Goal: Navigation & Orientation: Find specific page/section

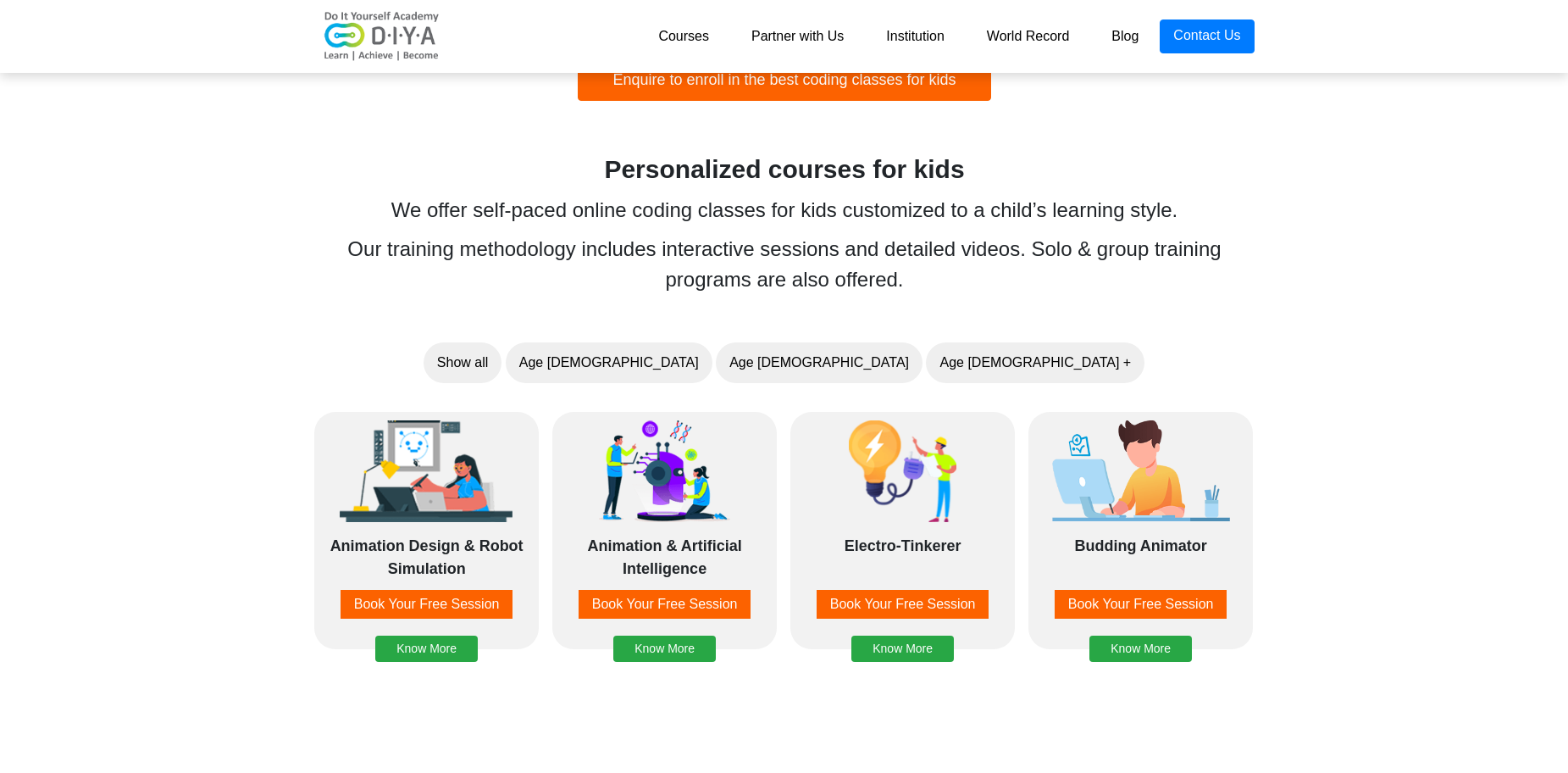
scroll to position [1186, 0]
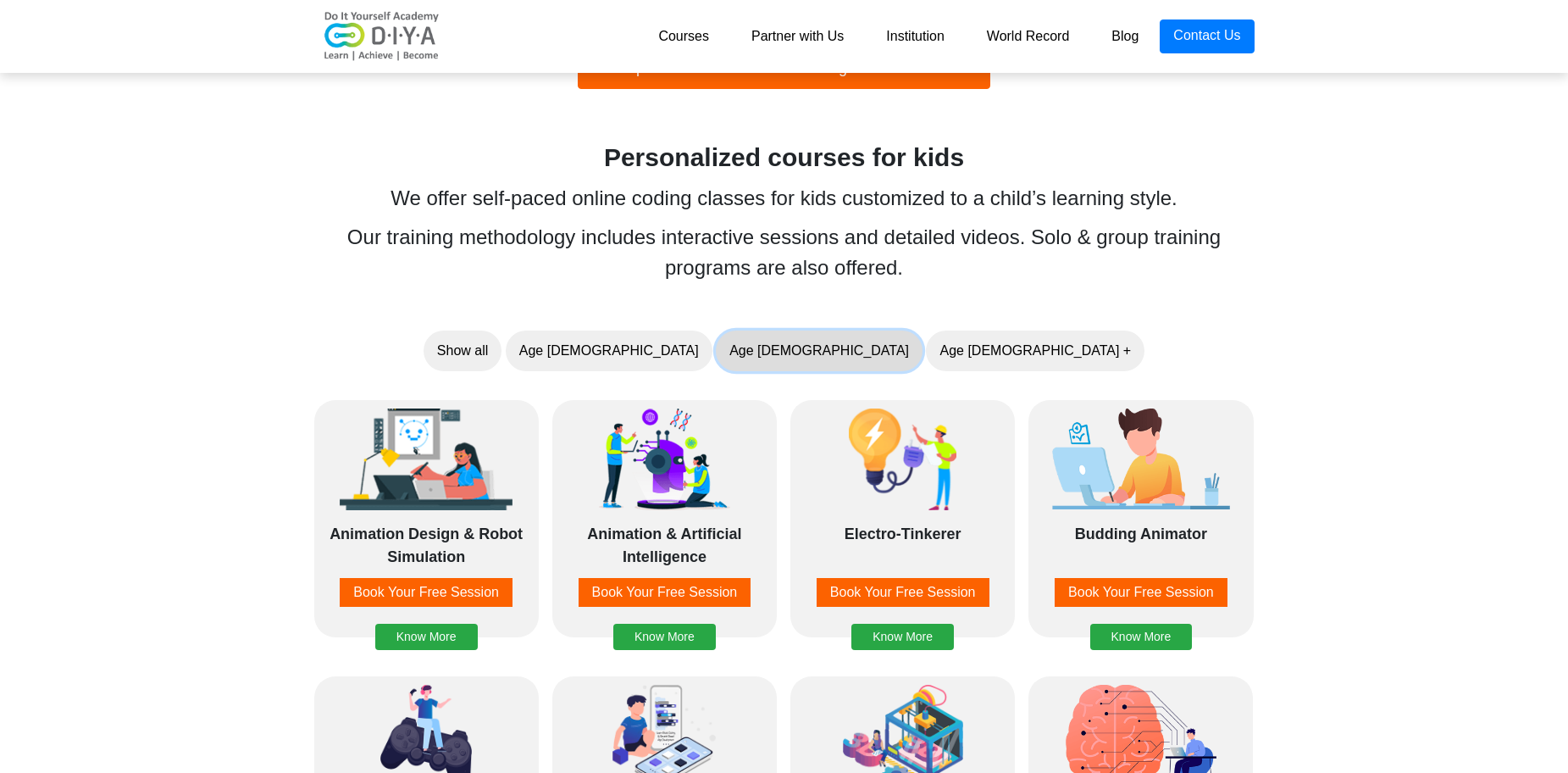
click at [805, 360] on button "Age [DEMOGRAPHIC_DATA]" at bounding box center [819, 351] width 207 height 41
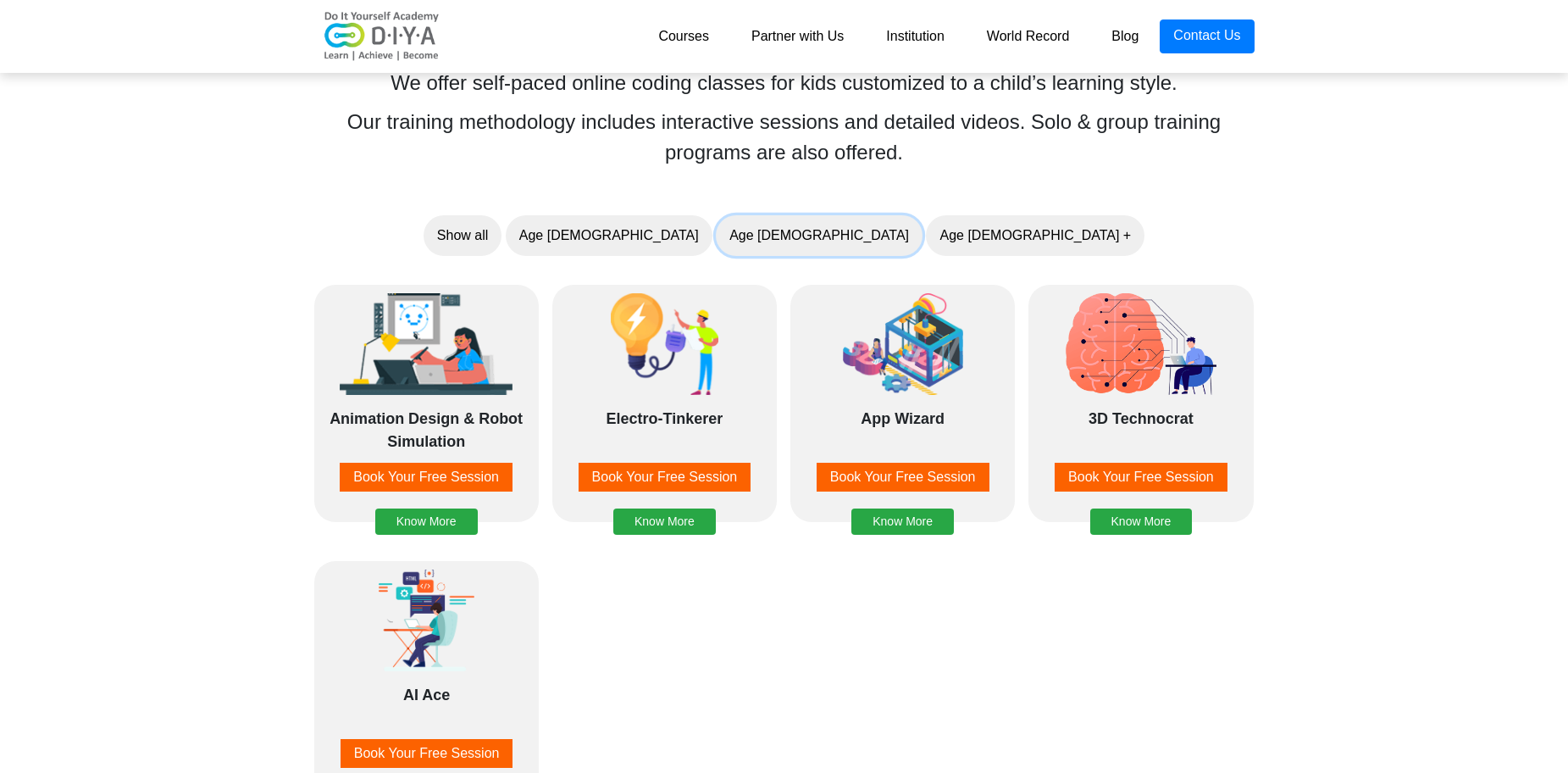
scroll to position [1356, 0]
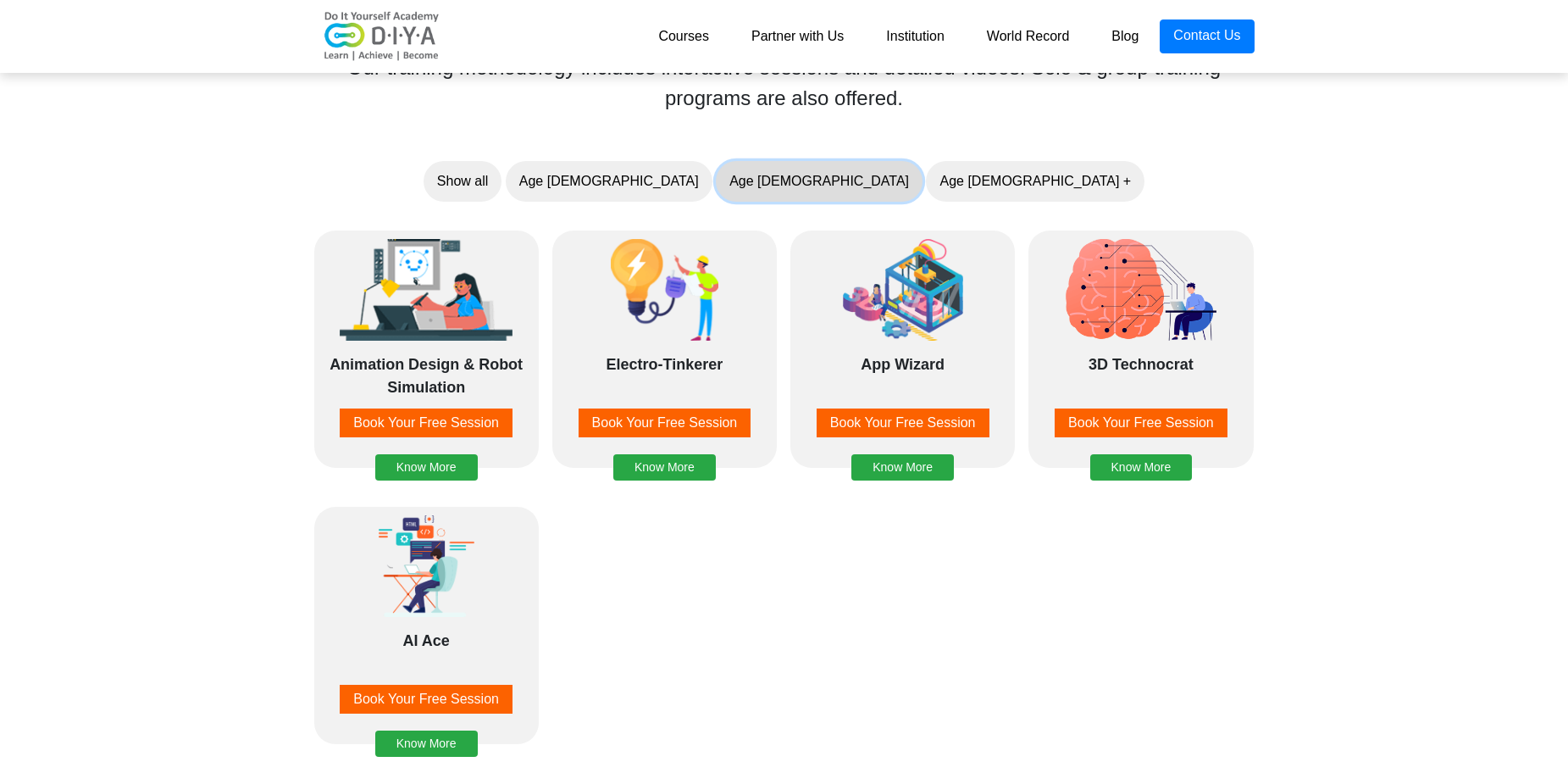
click at [845, 187] on button "Age [DEMOGRAPHIC_DATA]" at bounding box center [819, 182] width 207 height 41
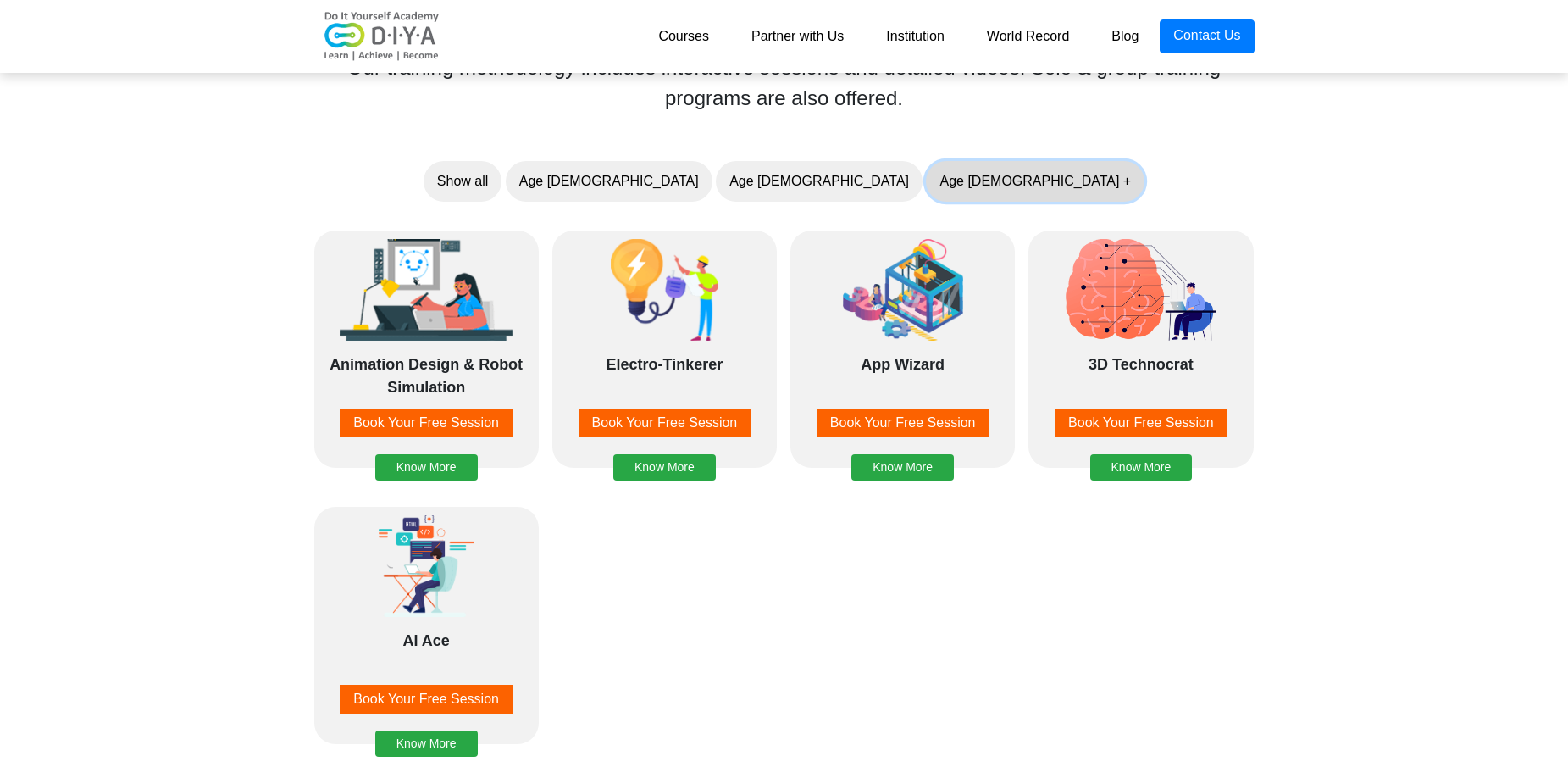
click at [926, 193] on button "Age [DEMOGRAPHIC_DATA] +" at bounding box center [1035, 182] width 219 height 41
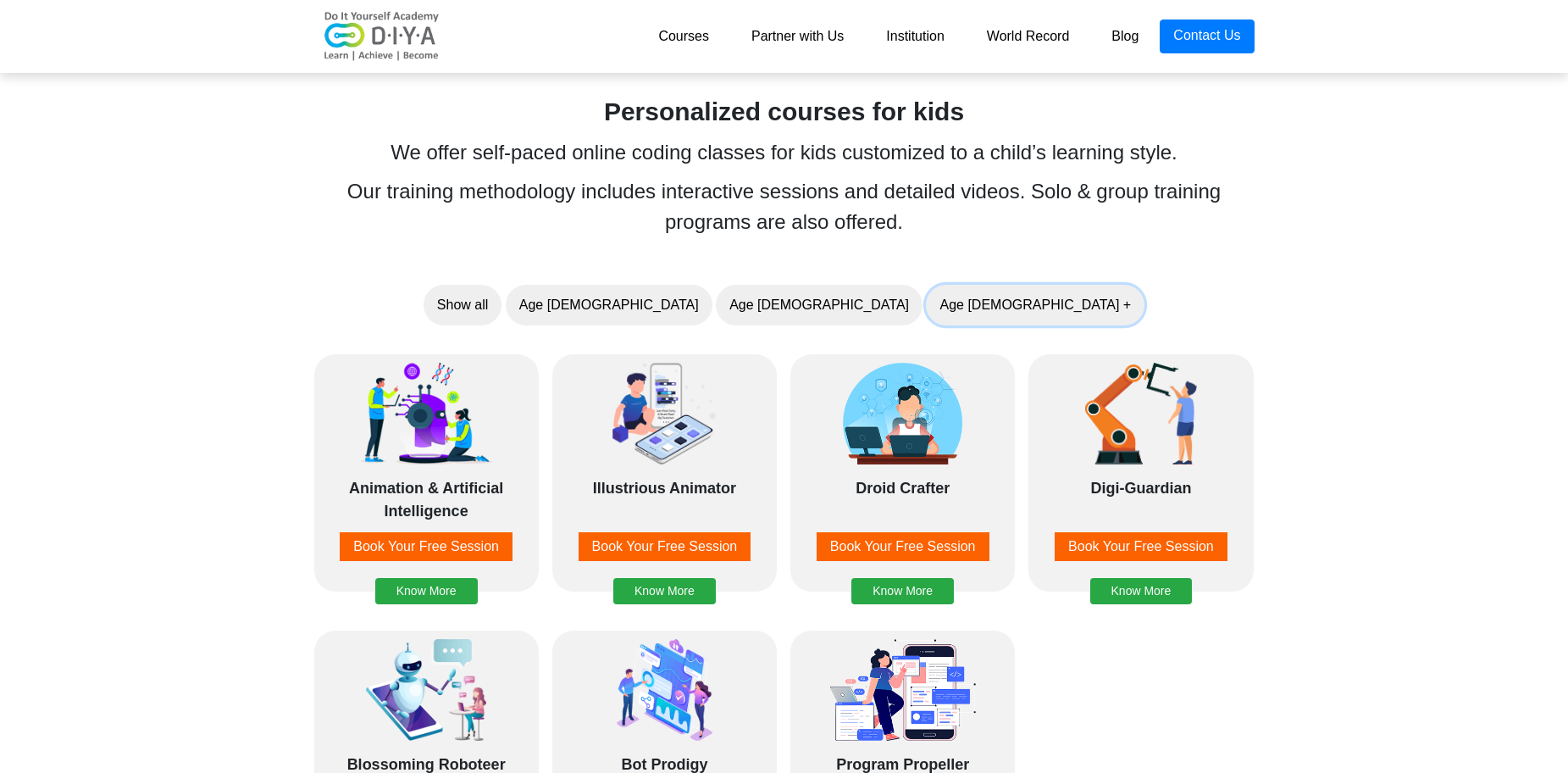
scroll to position [1186, 0]
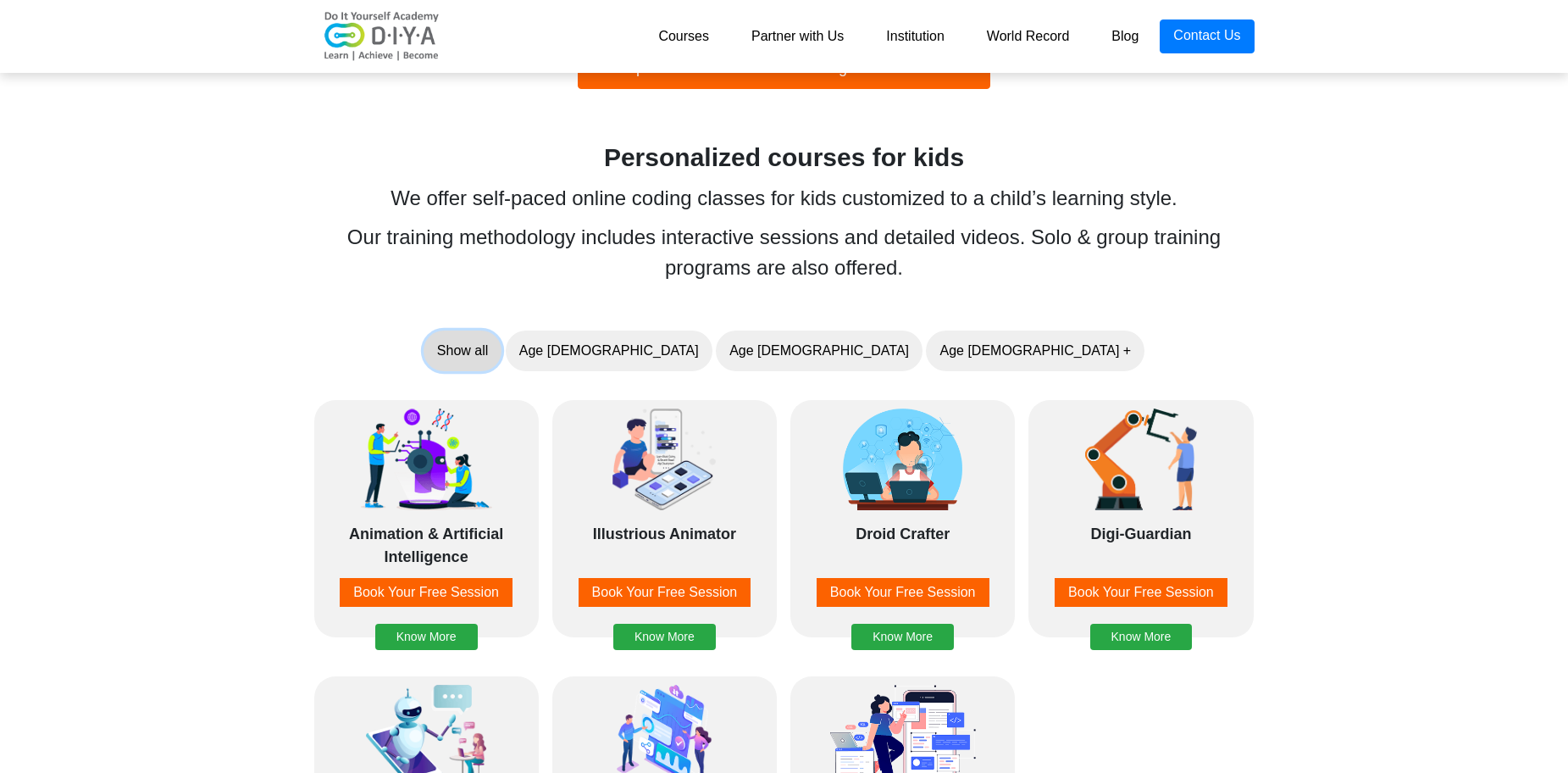
click at [502, 346] on button "Show all" at bounding box center [462, 351] width 77 height 41
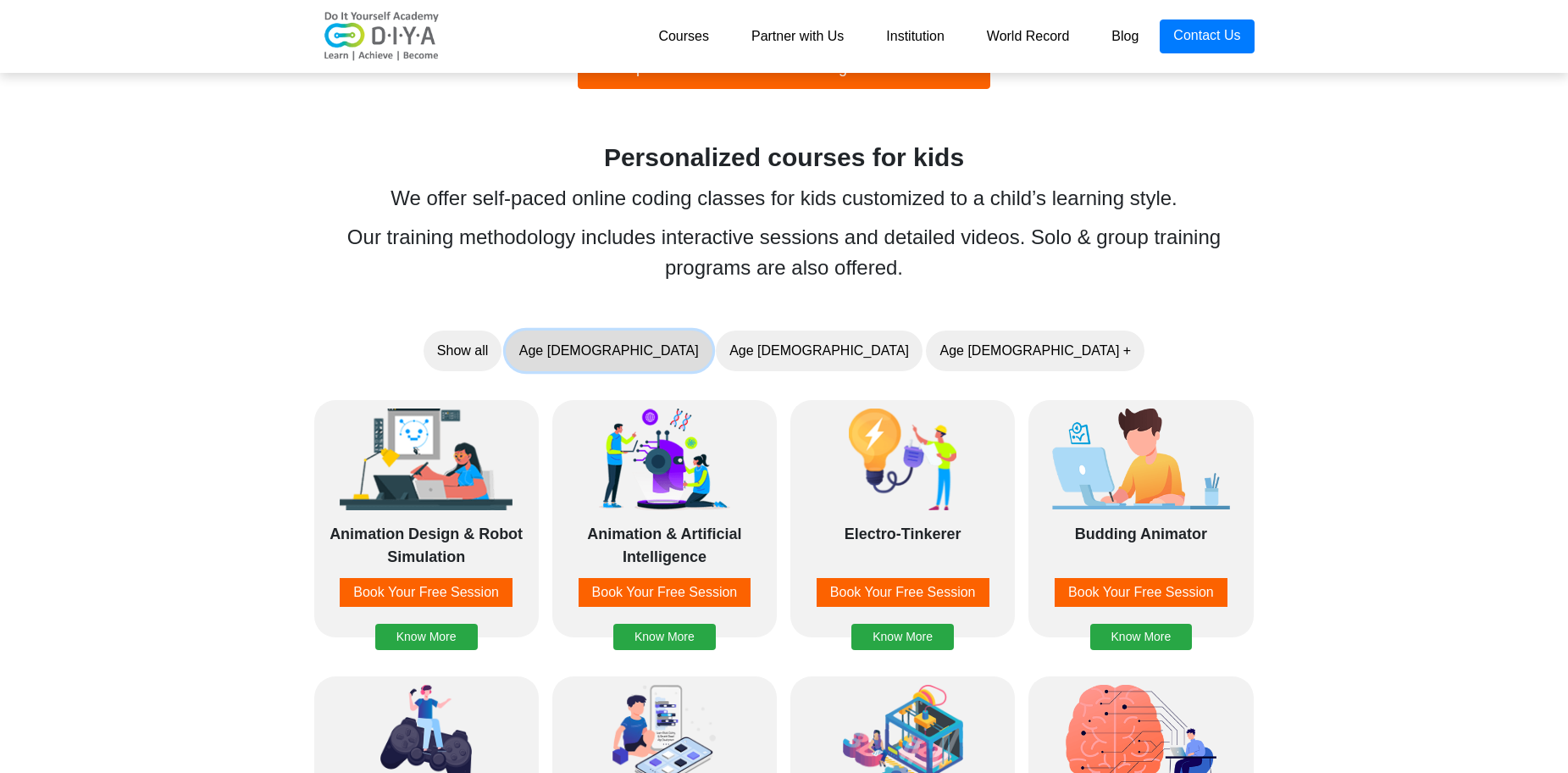
click at [712, 352] on button "Age [DEMOGRAPHIC_DATA]" at bounding box center [609, 351] width 207 height 41
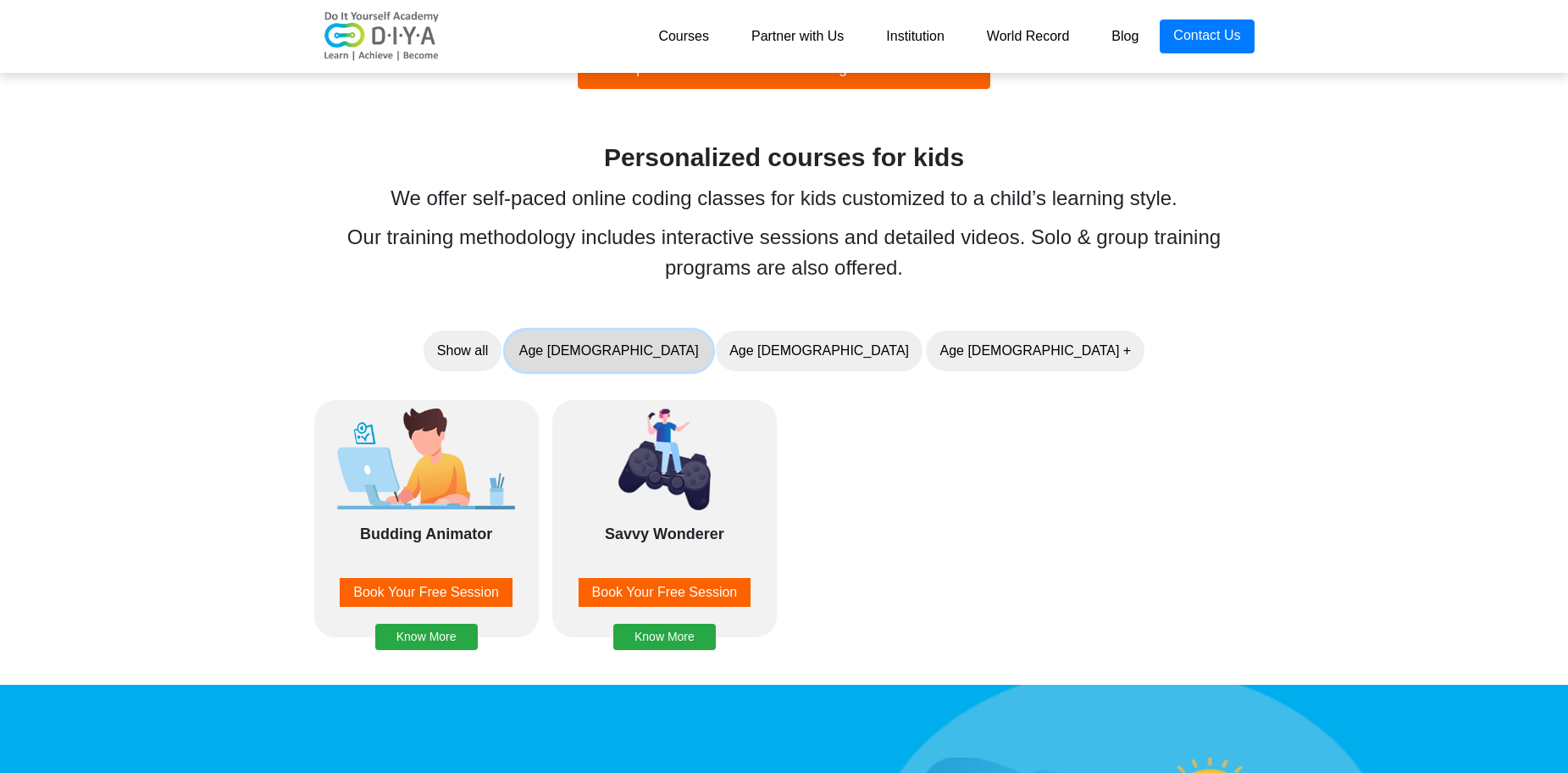
click at [712, 352] on button "Age [DEMOGRAPHIC_DATA]" at bounding box center [609, 351] width 207 height 41
click at [502, 351] on button "Show all" at bounding box center [462, 351] width 77 height 41
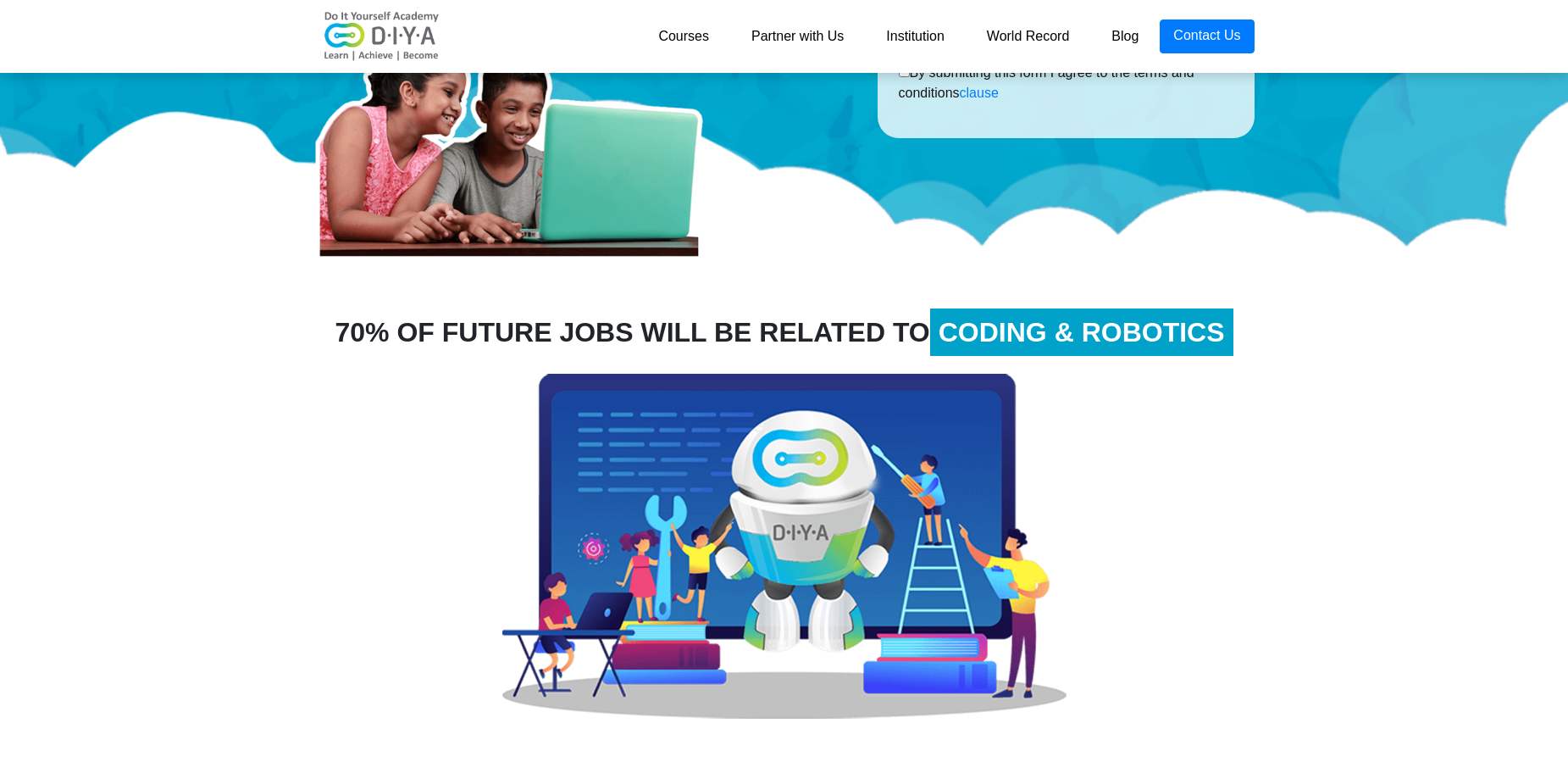
scroll to position [255, 0]
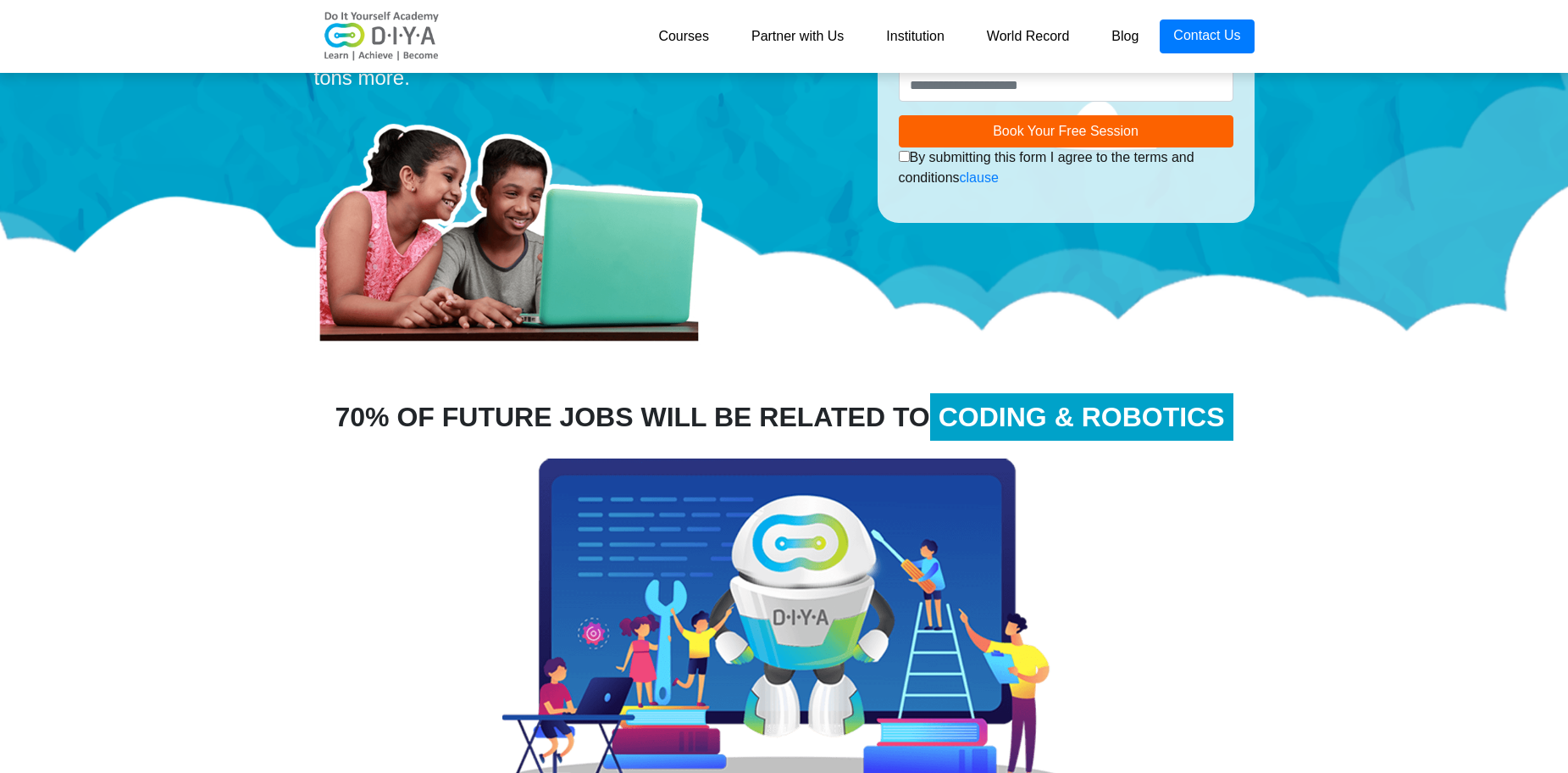
click at [672, 39] on link "Courses" at bounding box center [683, 36] width 93 height 34
